Goal: Information Seeking & Learning: Learn about a topic

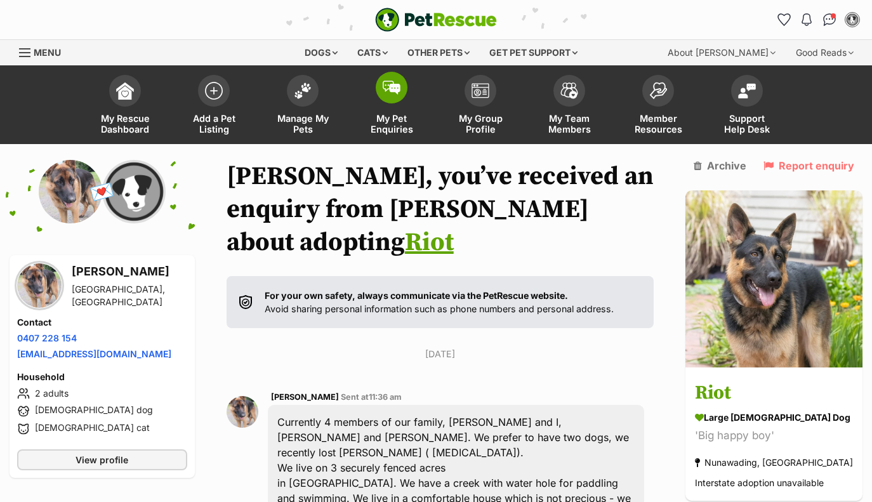
click at [394, 84] on img at bounding box center [392, 88] width 18 height 14
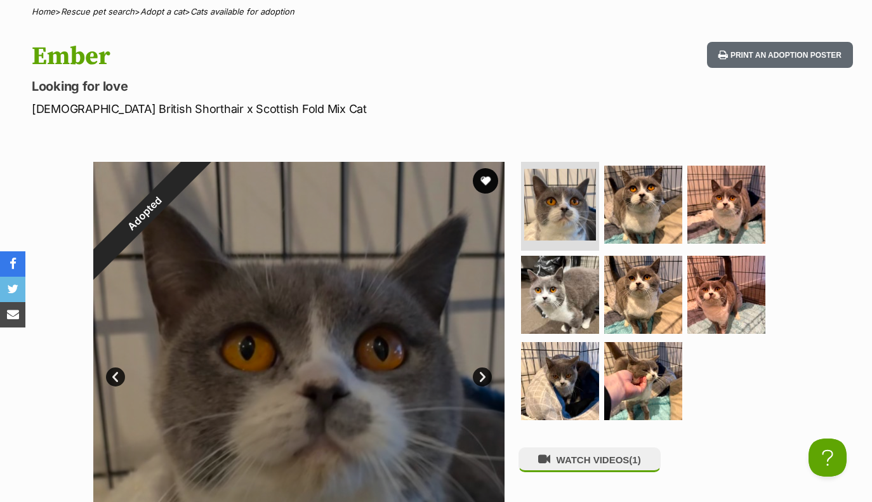
scroll to position [190, 0]
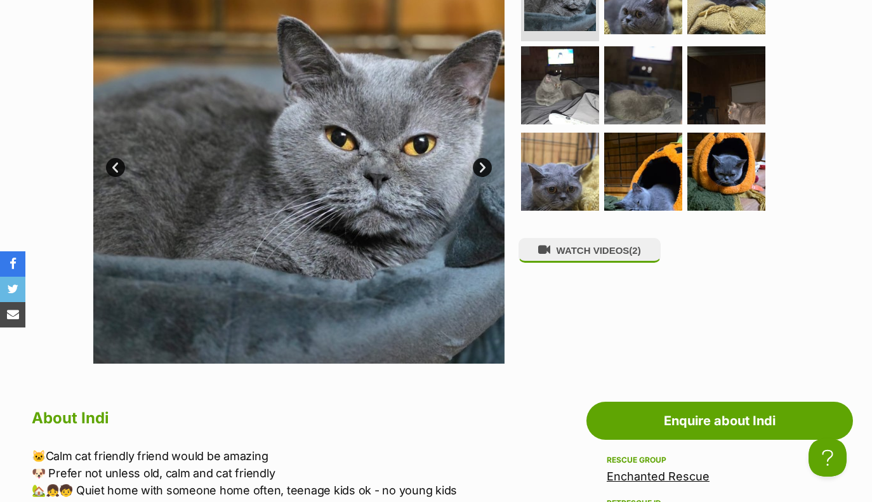
scroll to position [349, 0]
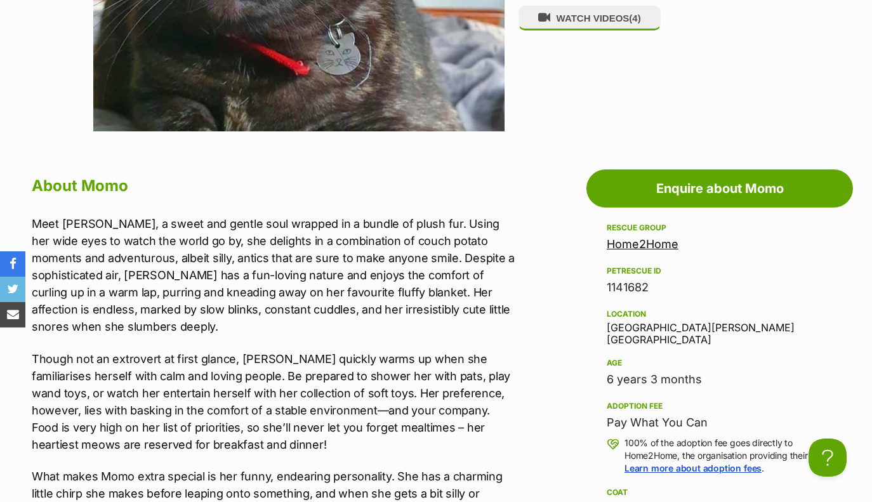
scroll to position [623, 0]
